Goal: Transaction & Acquisition: Purchase product/service

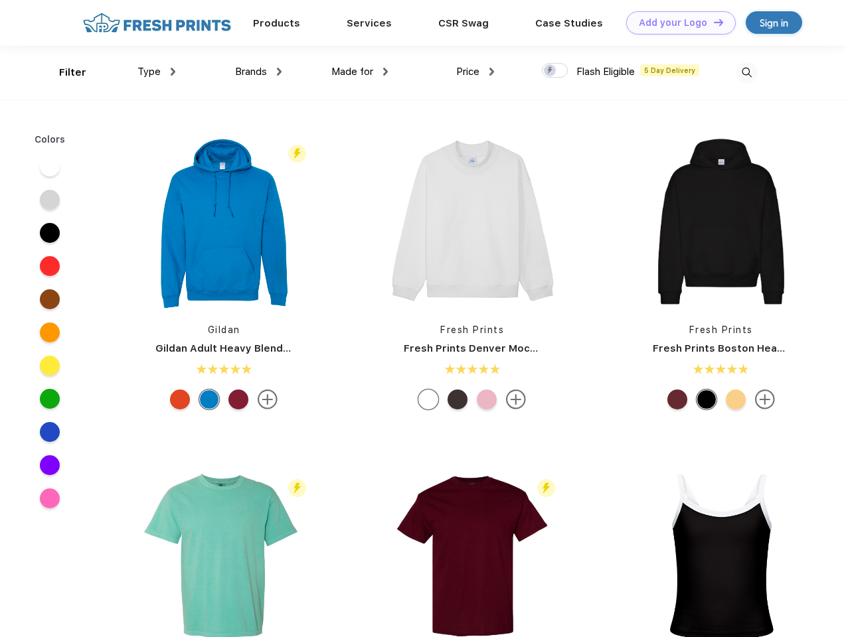
click at [676, 23] on link "Add your Logo Design Tool" at bounding box center [681, 22] width 110 height 23
click at [0, 0] on div "Design Tool" at bounding box center [0, 0] width 0 height 0
click at [712, 22] on link "Add your Logo Design Tool" at bounding box center [681, 22] width 110 height 23
click at [64, 72] on div "Filter" at bounding box center [72, 72] width 27 height 15
click at [157, 72] on span "Type" at bounding box center [148, 72] width 23 height 12
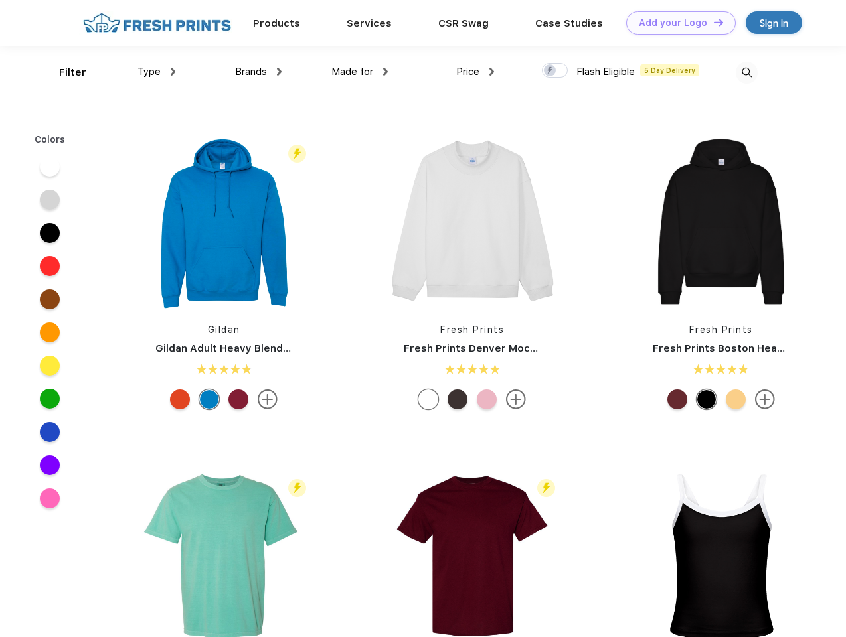
click at [258, 72] on span "Brands" at bounding box center [251, 72] width 32 height 12
click at [360, 72] on span "Made for" at bounding box center [352, 72] width 42 height 12
click at [475, 72] on span "Price" at bounding box center [467, 72] width 23 height 12
click at [555, 71] on div at bounding box center [555, 70] width 26 height 15
click at [550, 71] on input "checkbox" at bounding box center [546, 66] width 9 height 9
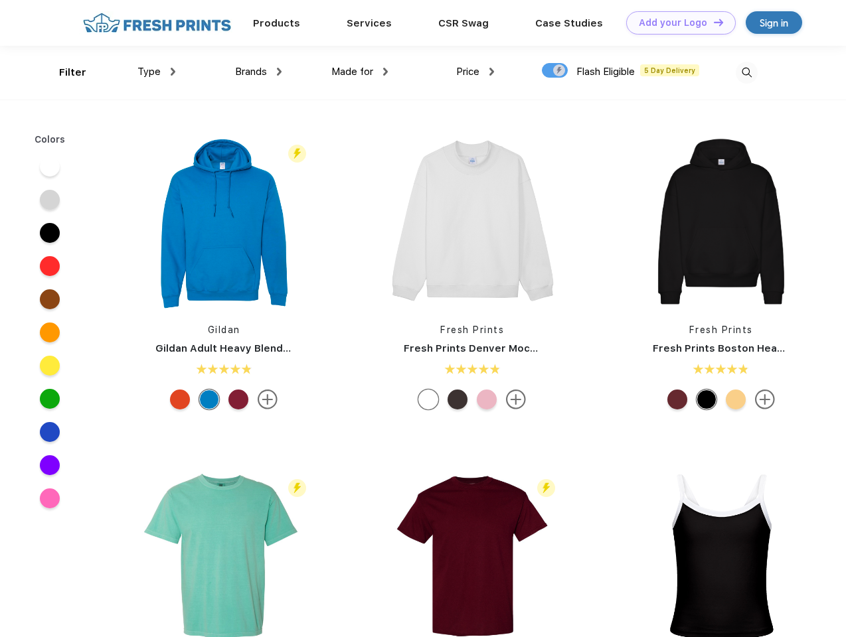
click at [746, 72] on img at bounding box center [746, 73] width 22 height 22
